Goal: Information Seeking & Learning: Learn about a topic

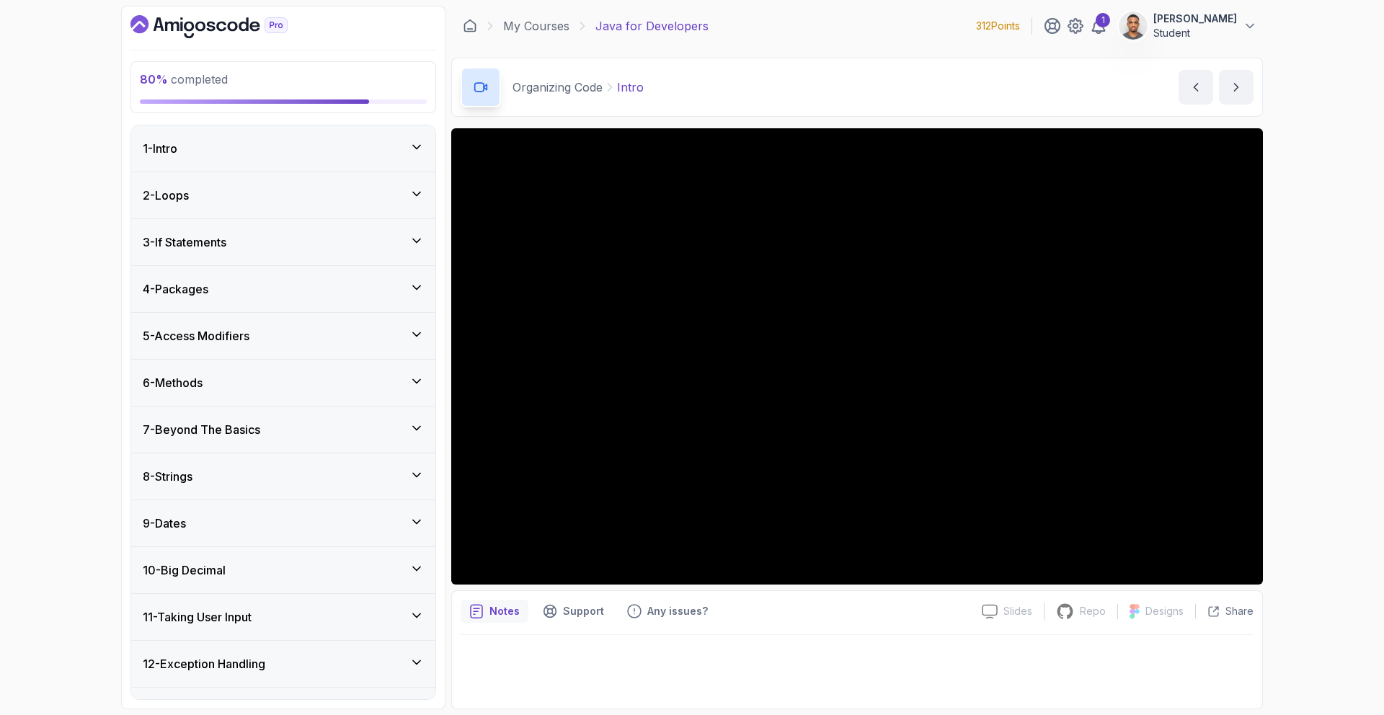
scroll to position [679, 0]
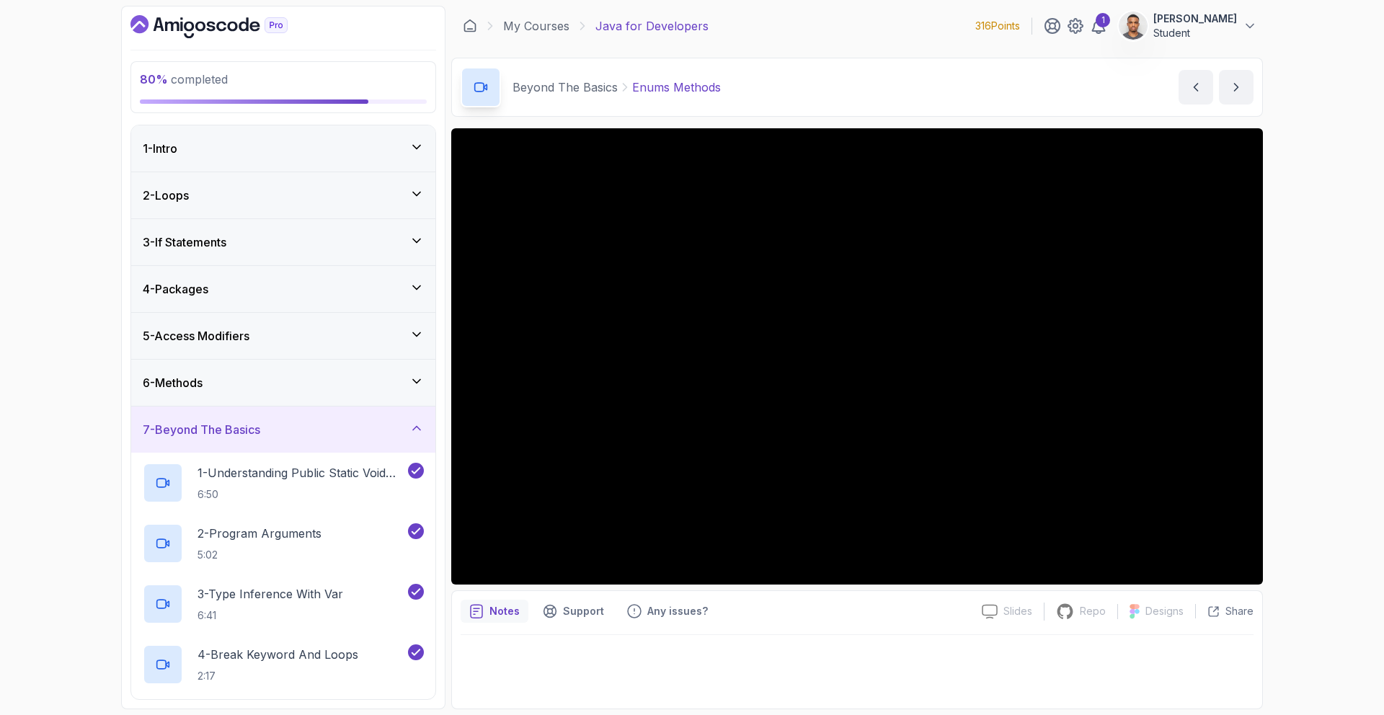
click at [349, 417] on div "7 - Beyond The Basics" at bounding box center [283, 430] width 304 height 46
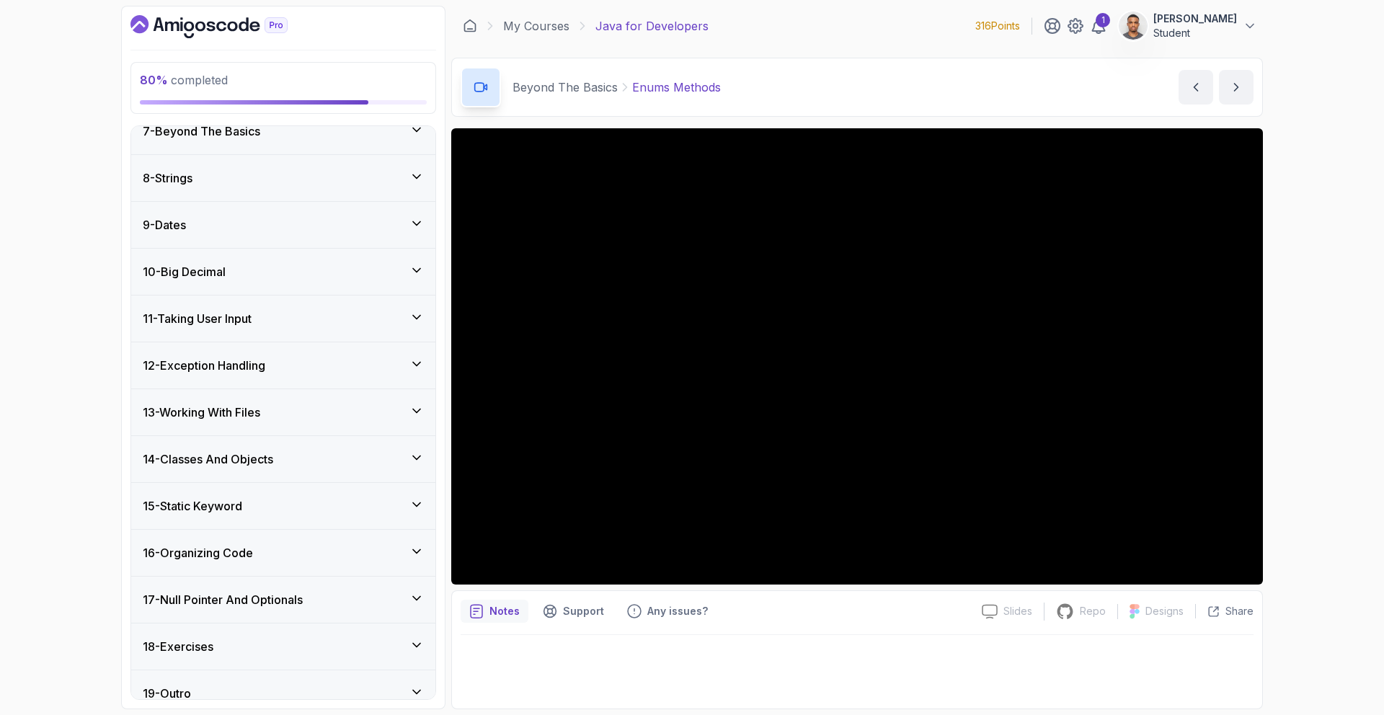
scroll to position [316, 0]
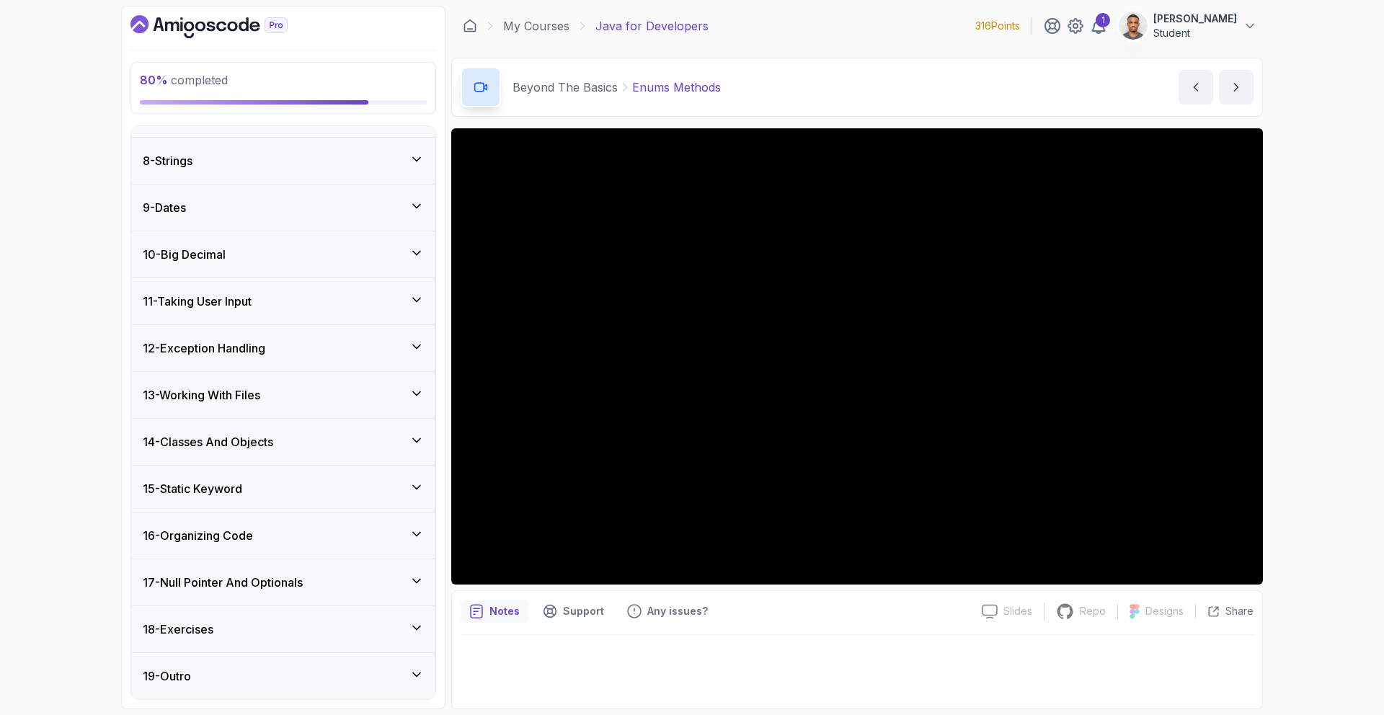
click at [245, 533] on h3 "16 - Organizing Code" at bounding box center [198, 535] width 110 height 17
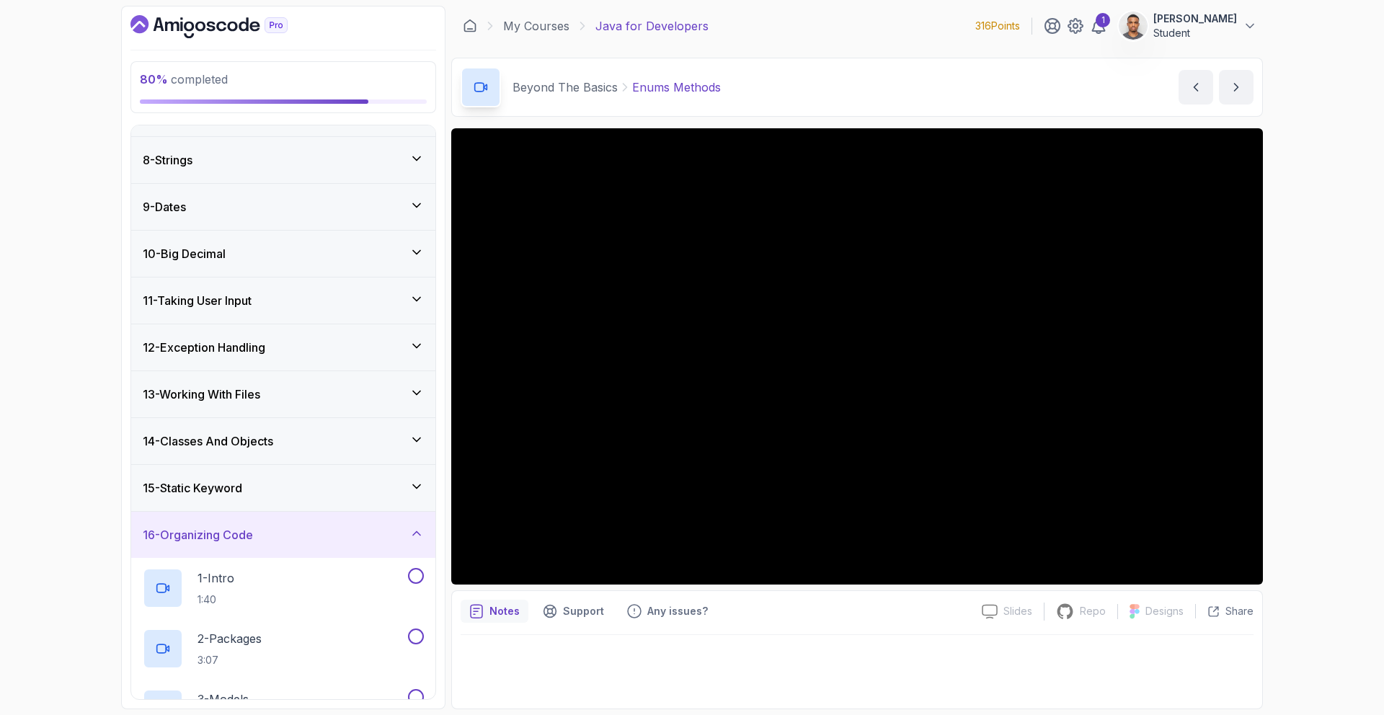
click at [279, 479] on div "15 - Static Keyword" at bounding box center [283, 488] width 304 height 46
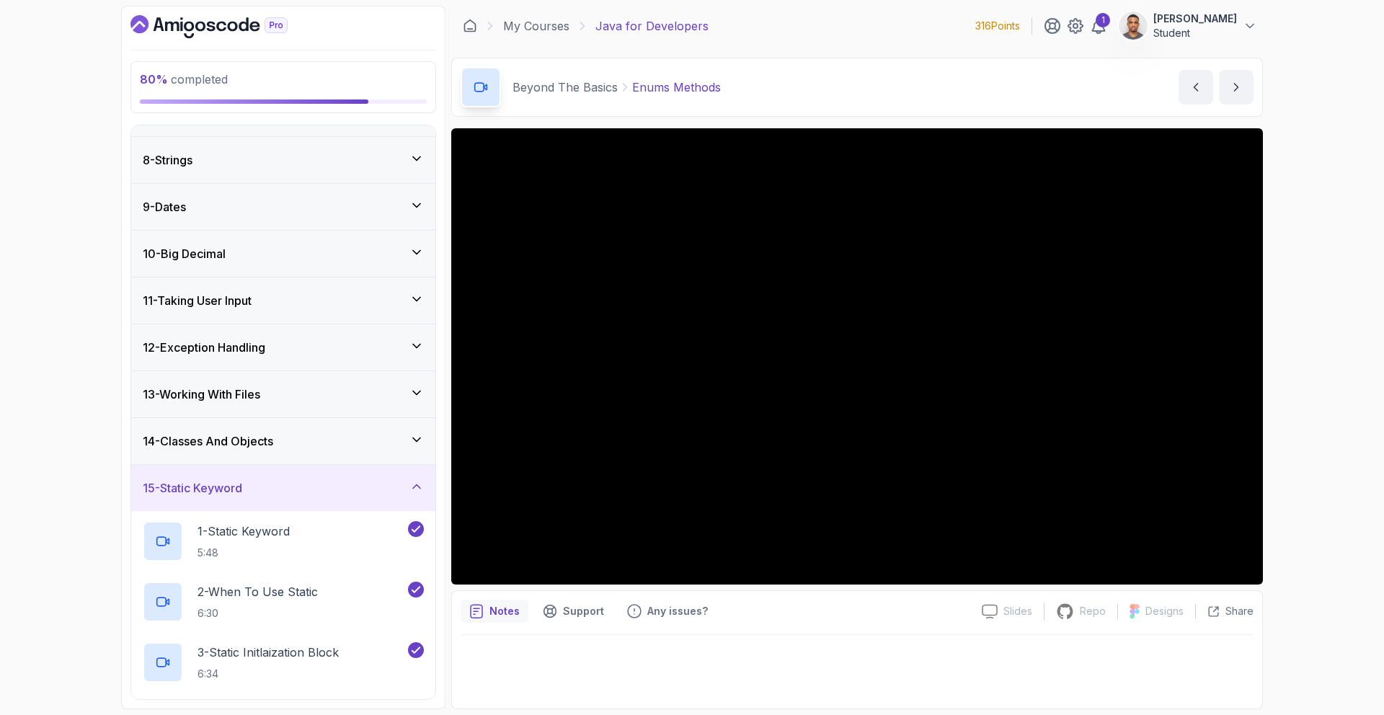
click at [278, 480] on div "15 - Static Keyword" at bounding box center [283, 487] width 281 height 17
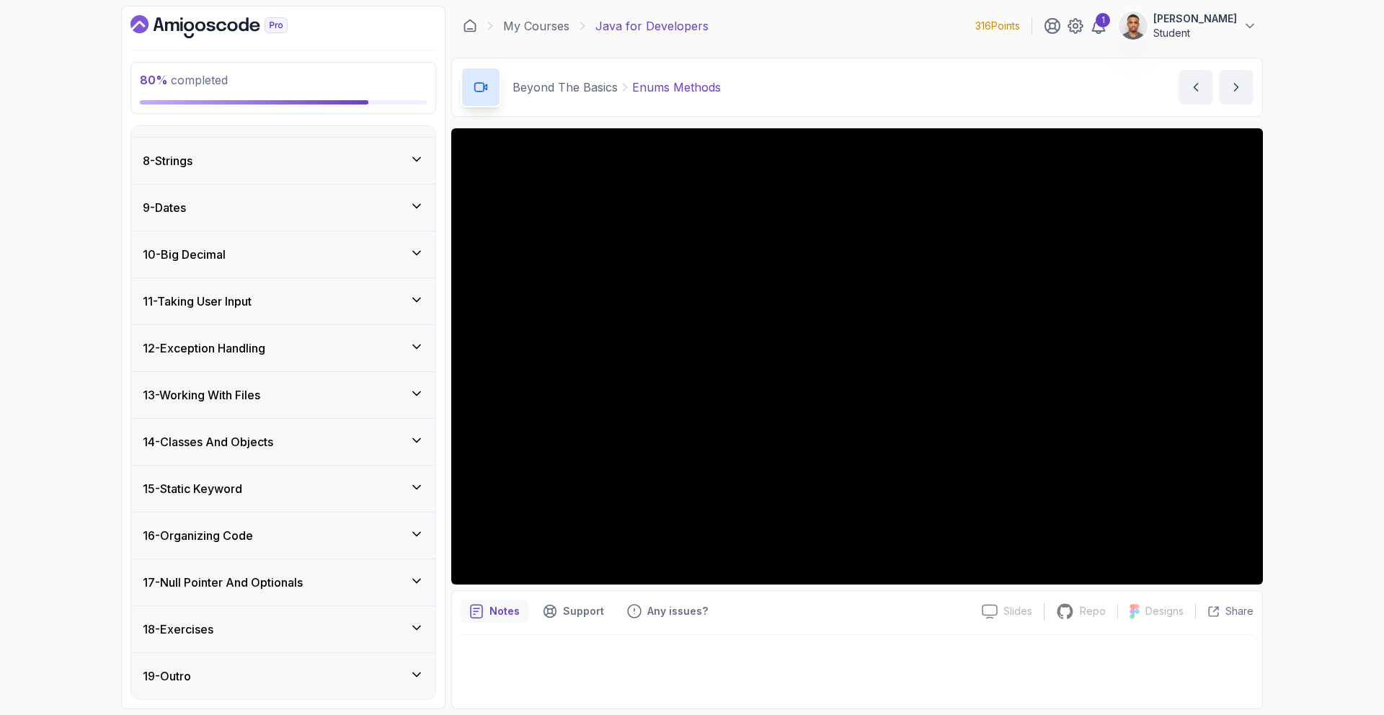
click at [270, 533] on div "16 - Organizing Code" at bounding box center [283, 535] width 281 height 17
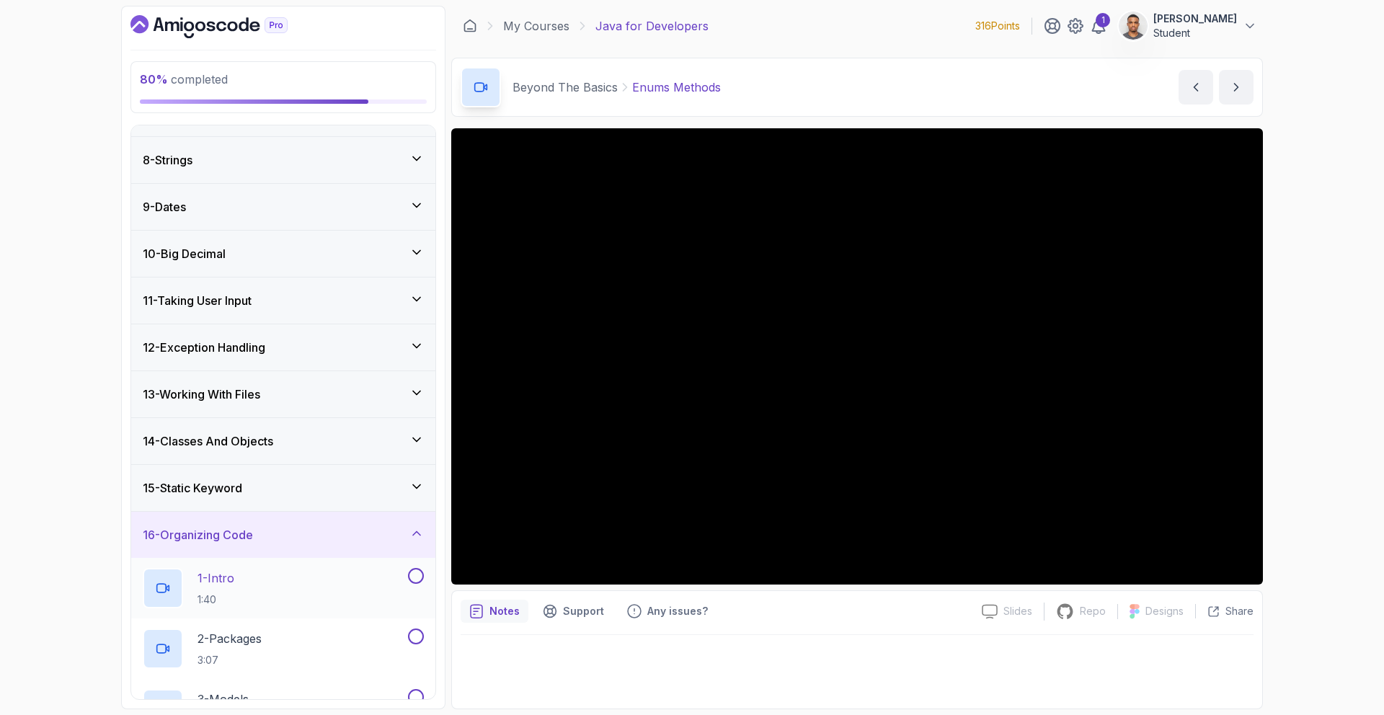
click at [269, 576] on div "1 - Intro 1:40" at bounding box center [274, 588] width 262 height 40
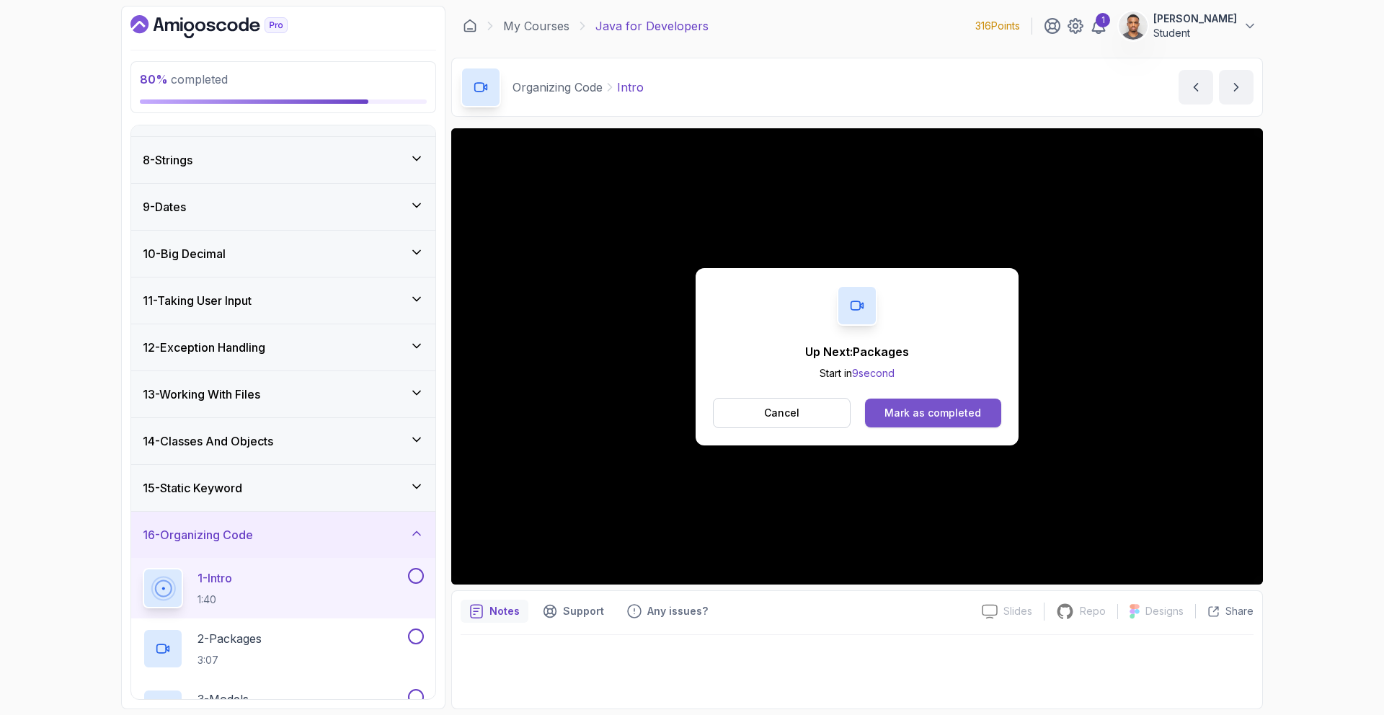
click at [932, 422] on button "Mark as completed" at bounding box center [933, 413] width 136 height 29
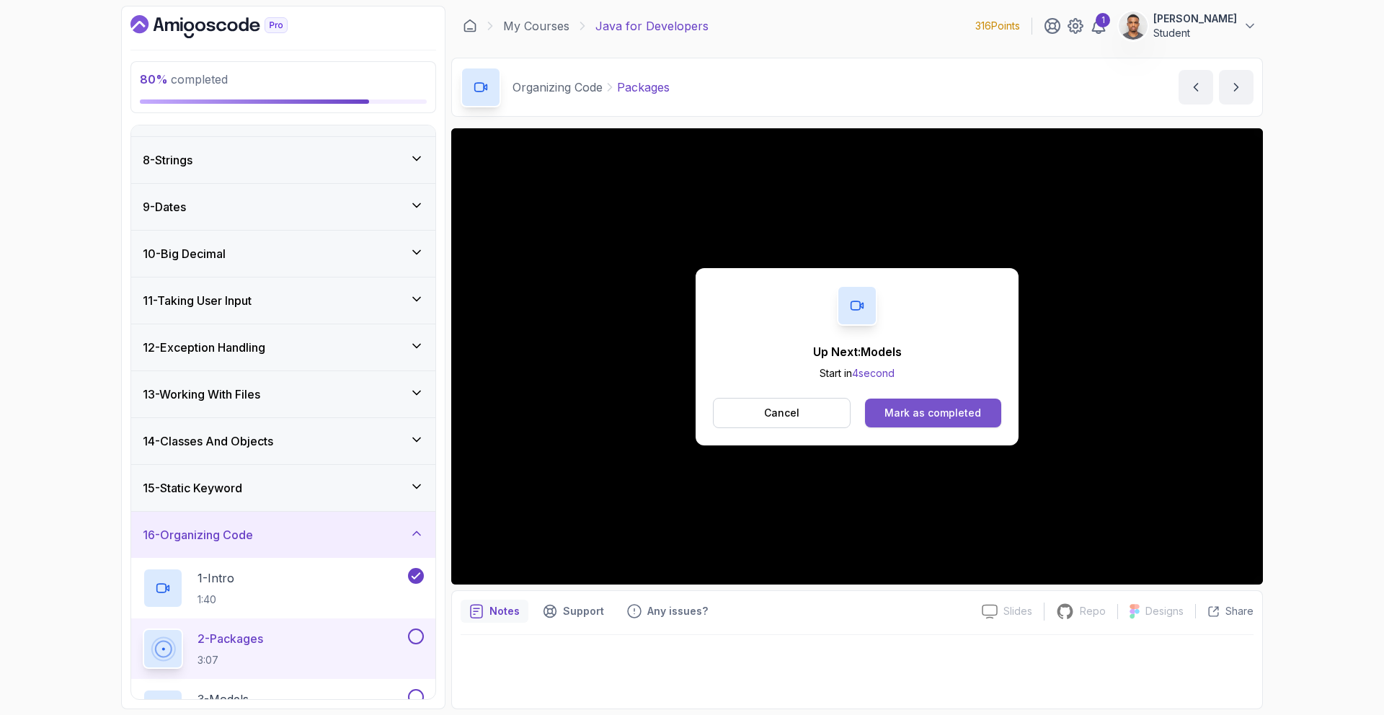
click at [931, 419] on div "Mark as completed" at bounding box center [932, 413] width 97 height 14
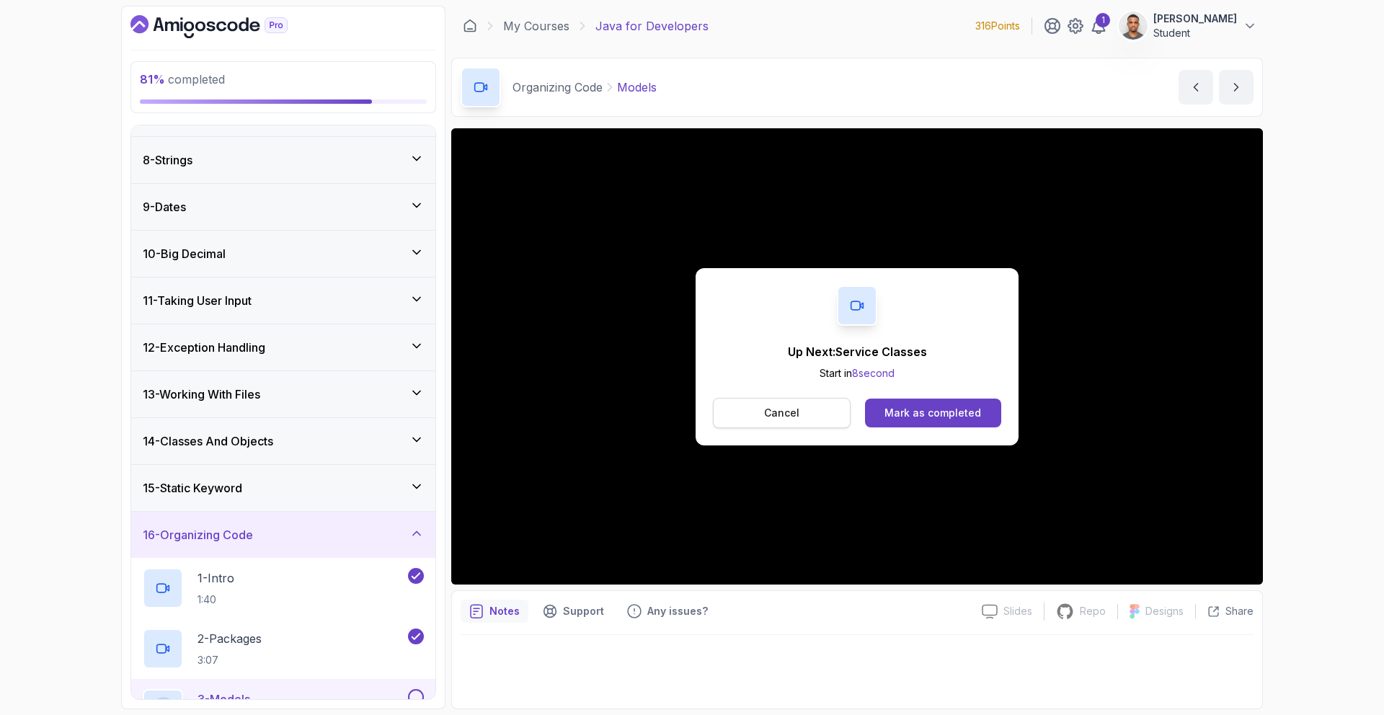
click at [806, 413] on button "Cancel" at bounding box center [782, 413] width 138 height 30
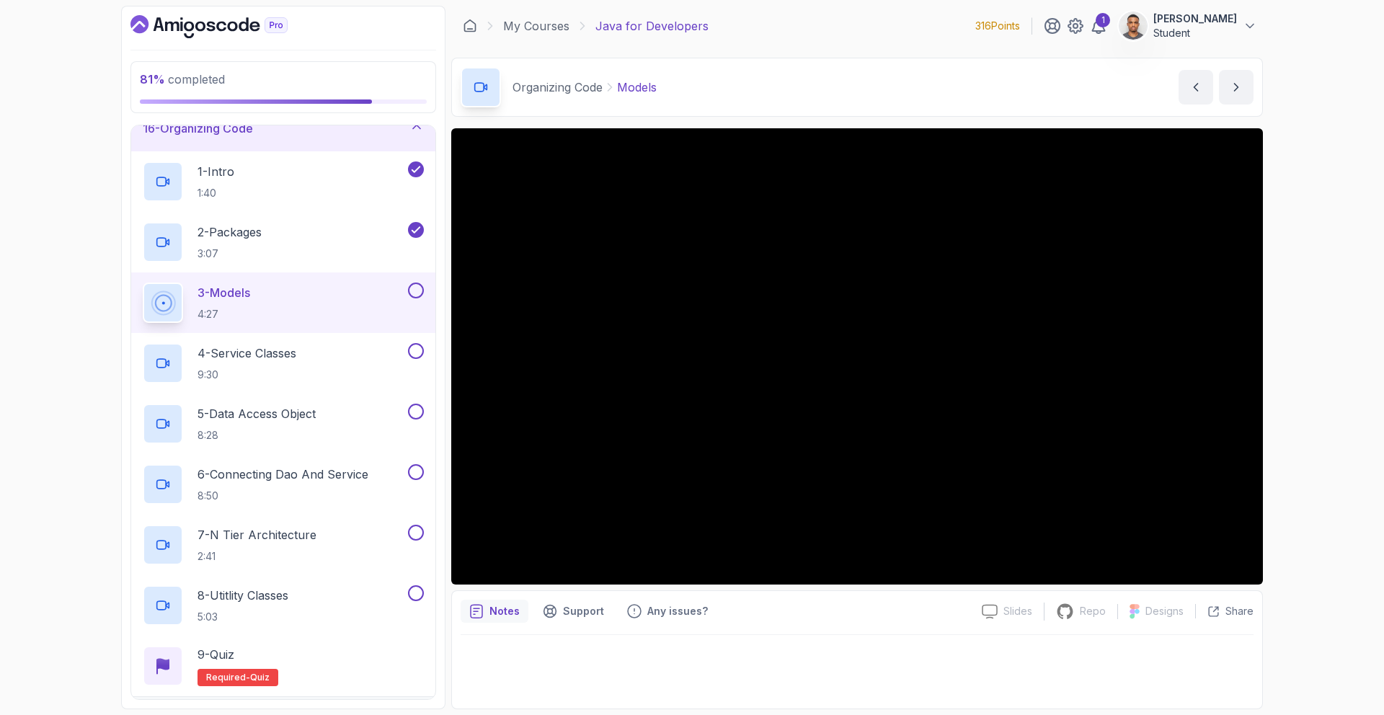
scroll to position [726, 0]
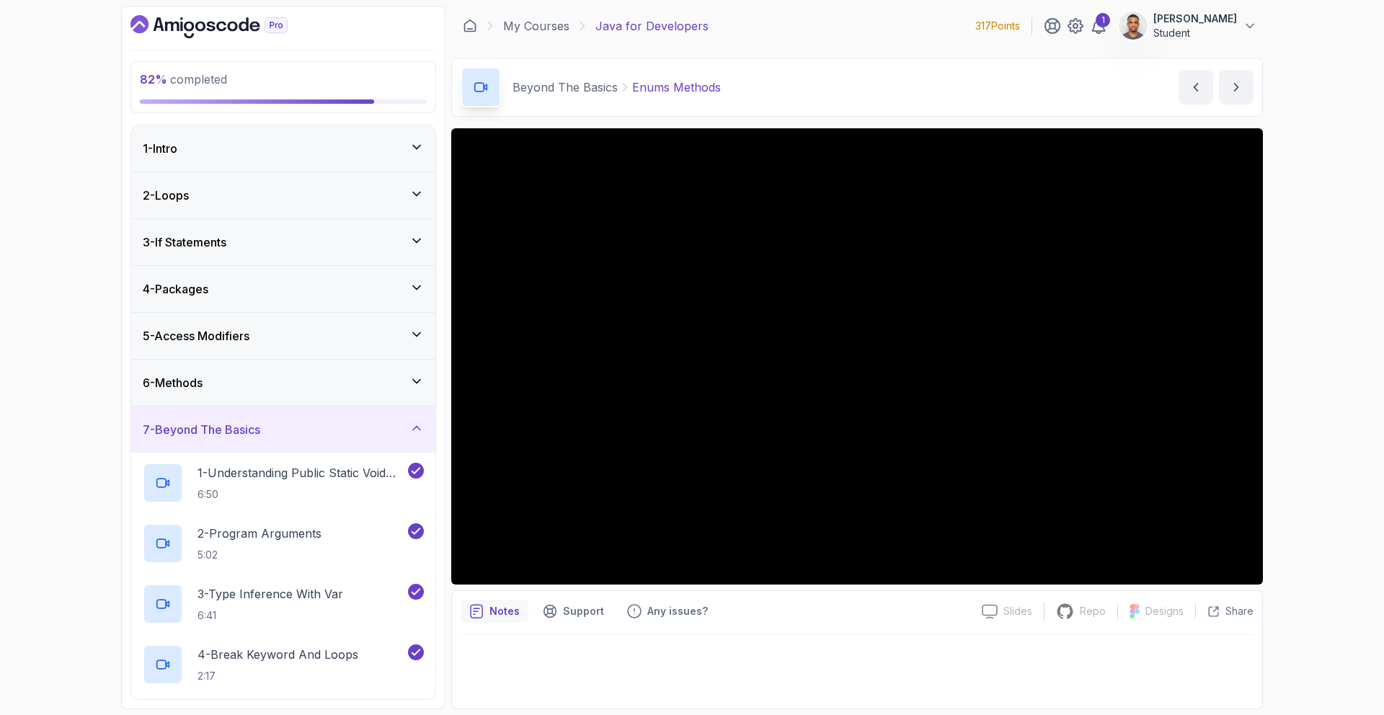
click at [302, 438] on div "7 - Beyond The Basics" at bounding box center [283, 429] width 281 height 17
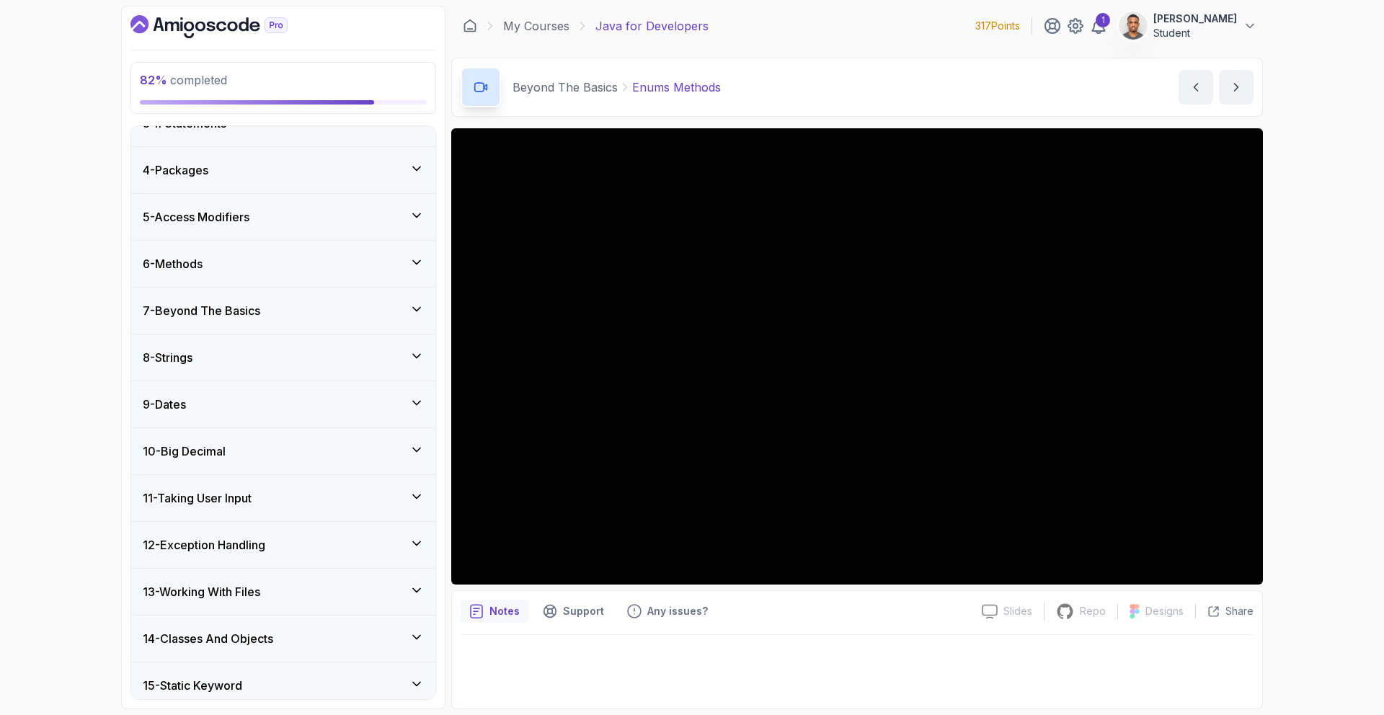
scroll to position [316, 0]
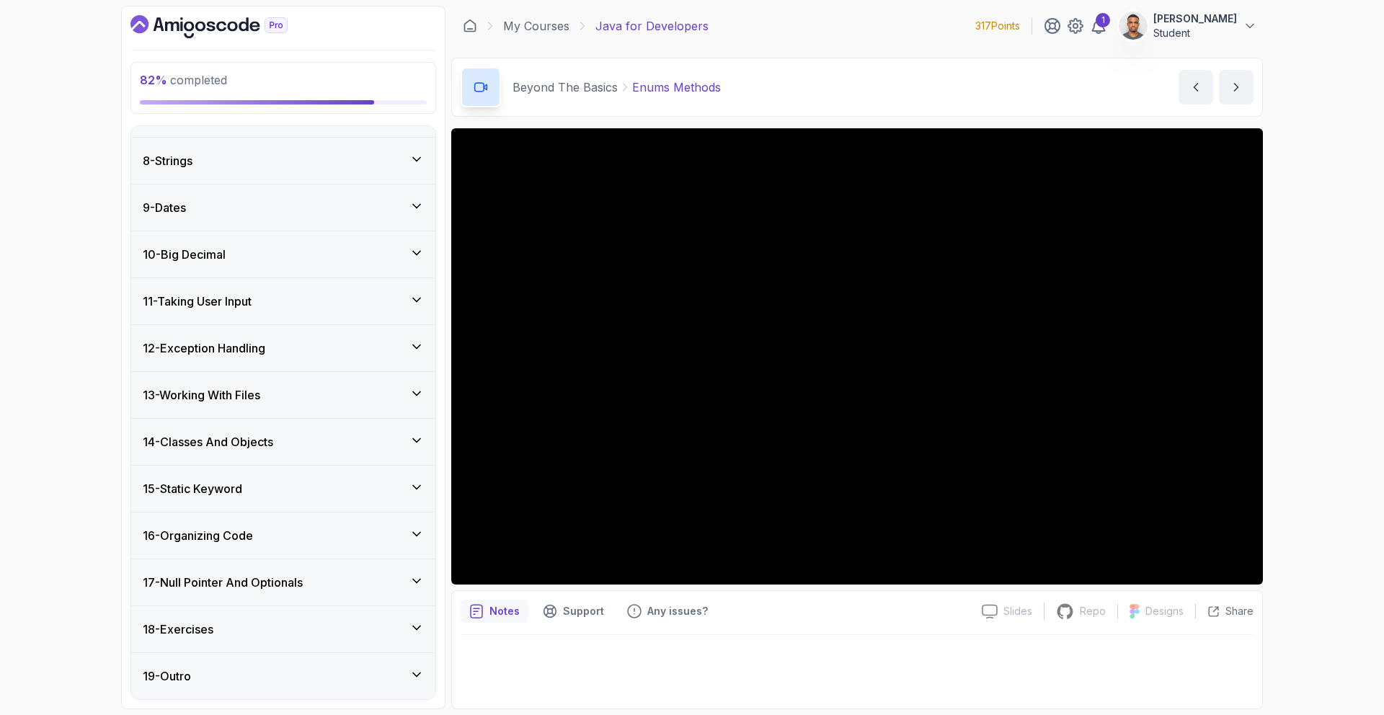
click at [193, 540] on h3 "16 - Organizing Code" at bounding box center [198, 535] width 110 height 17
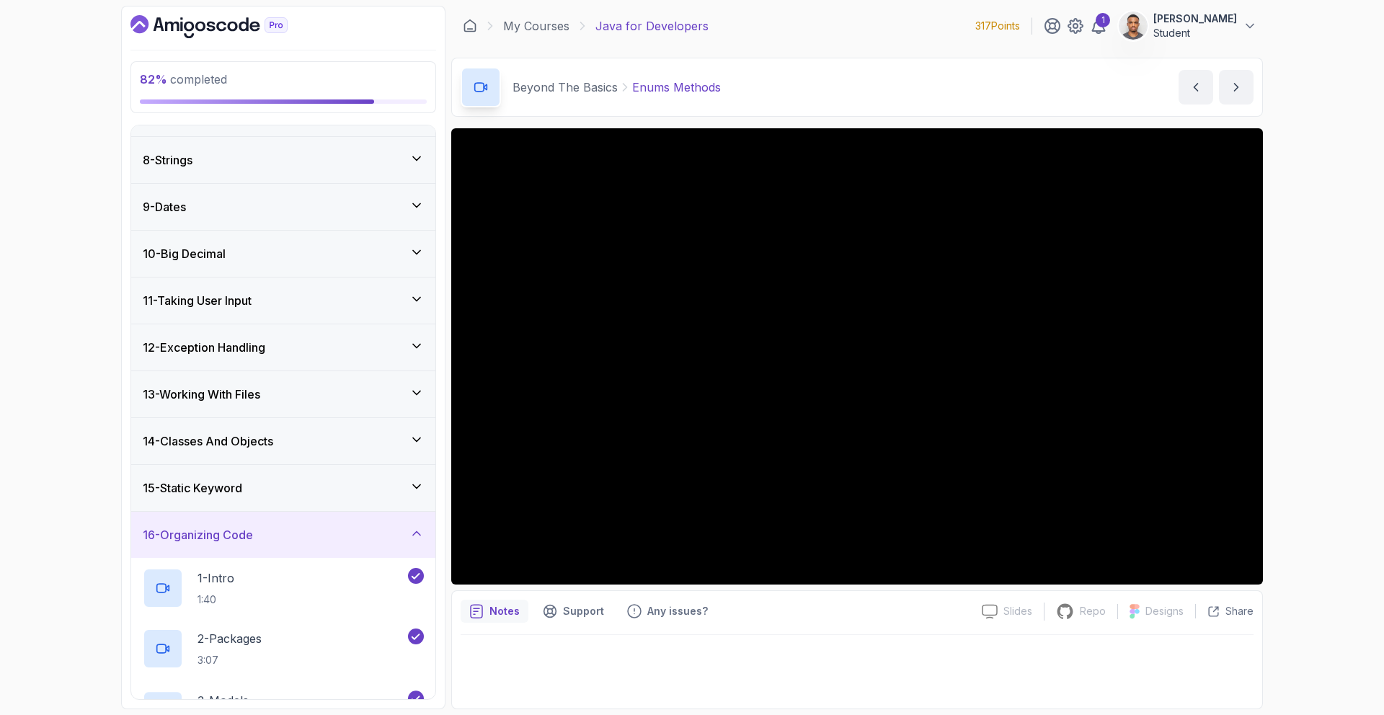
scroll to position [861, 0]
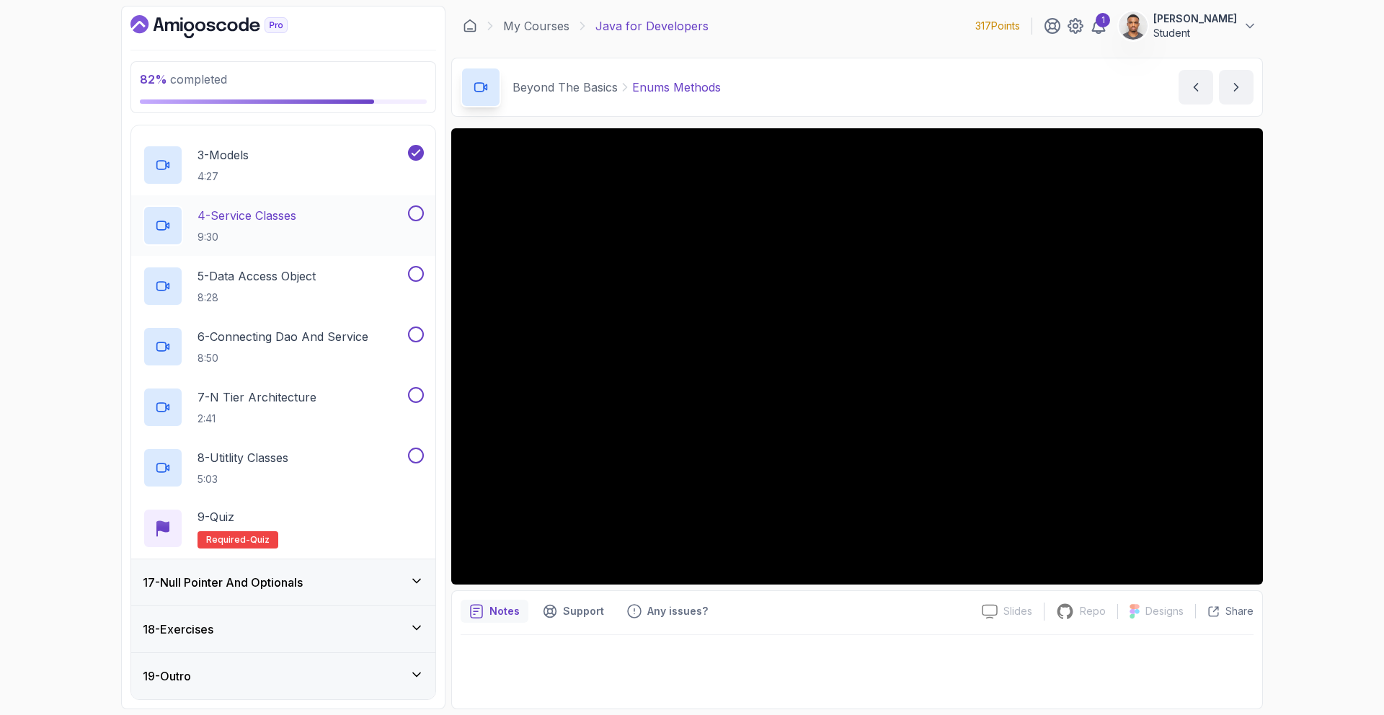
click at [314, 210] on div "4 - Service Classes 9:30" at bounding box center [274, 225] width 262 height 40
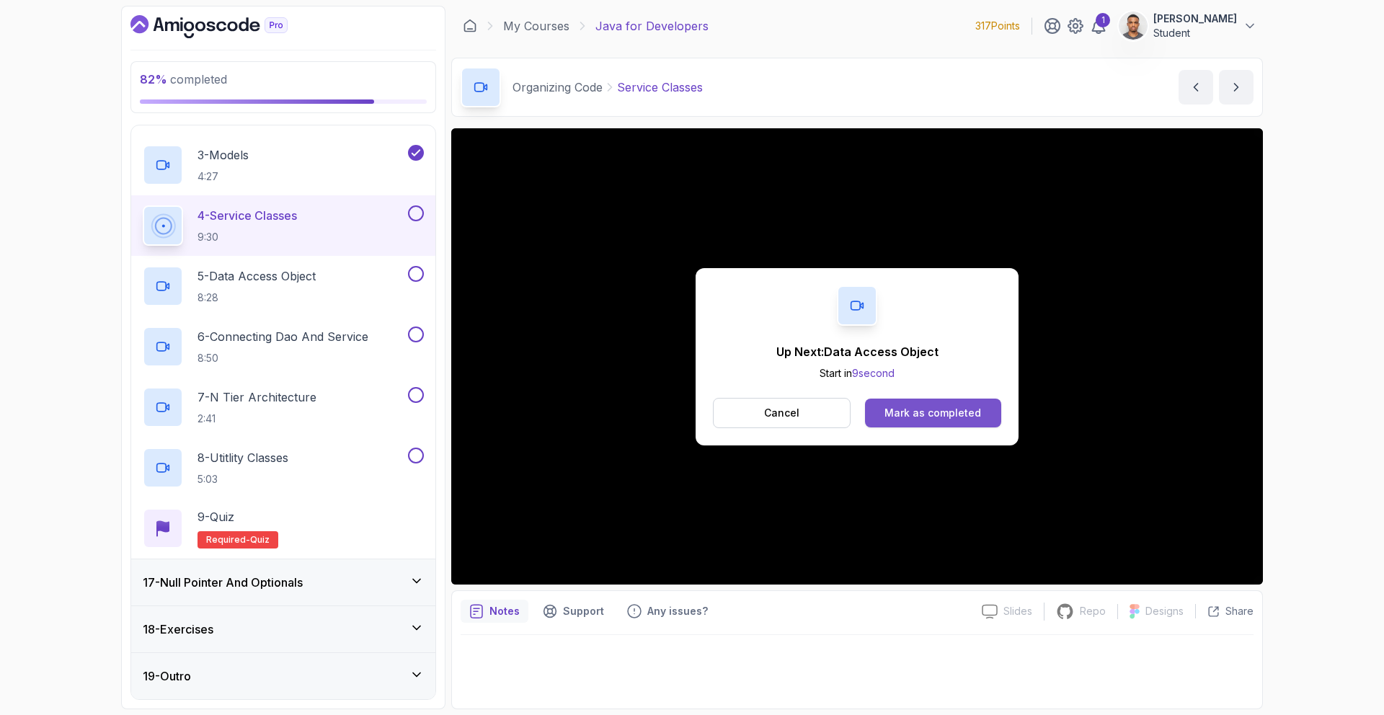
click at [975, 406] on div "Mark as completed" at bounding box center [932, 413] width 97 height 14
